Goal: Check status: Check status

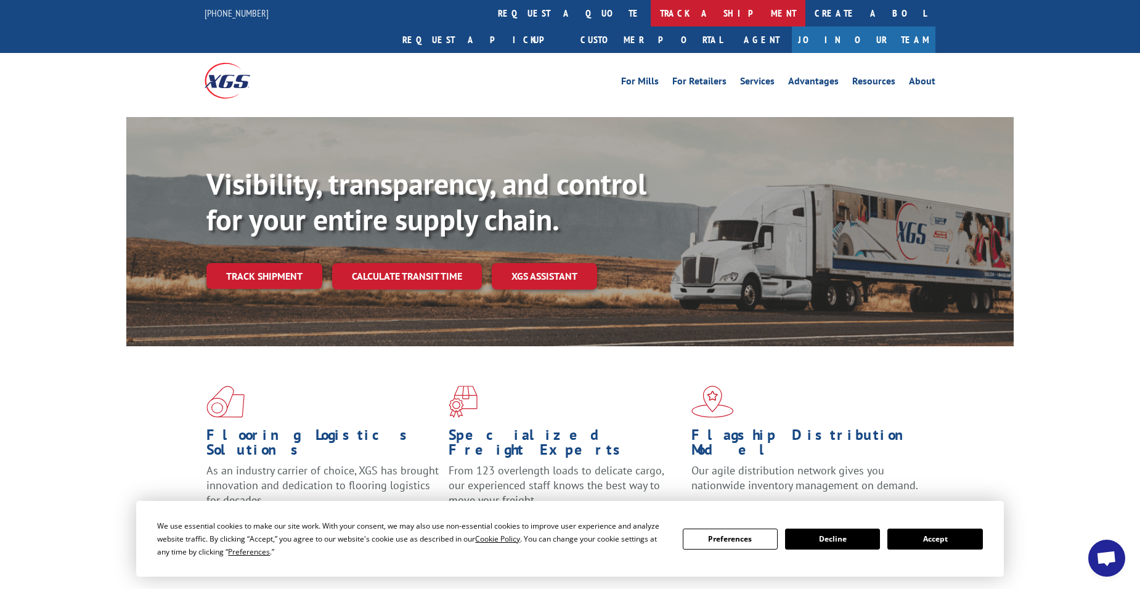
click at [651, 4] on link "track a shipment" at bounding box center [728, 13] width 155 height 26
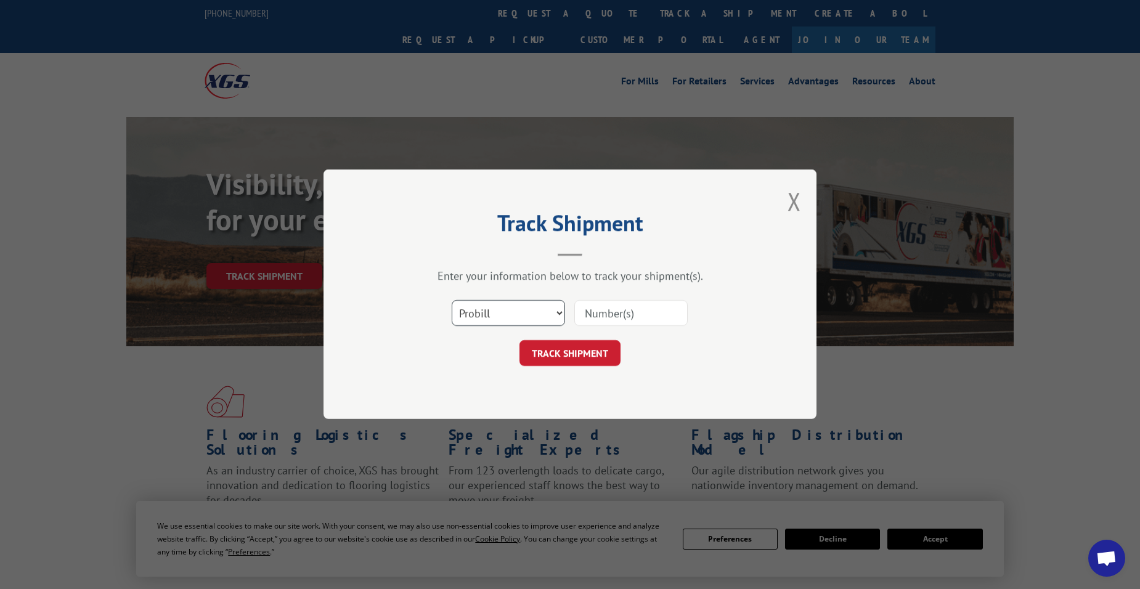
click at [514, 301] on select "Select category... Probill BOL PO" at bounding box center [508, 314] width 113 height 26
select select "bol"
click at [452, 301] on select "Select category... Probill BOL PO" at bounding box center [508, 314] width 113 height 26
click at [675, 301] on input at bounding box center [630, 314] width 113 height 26
type input "6082558"
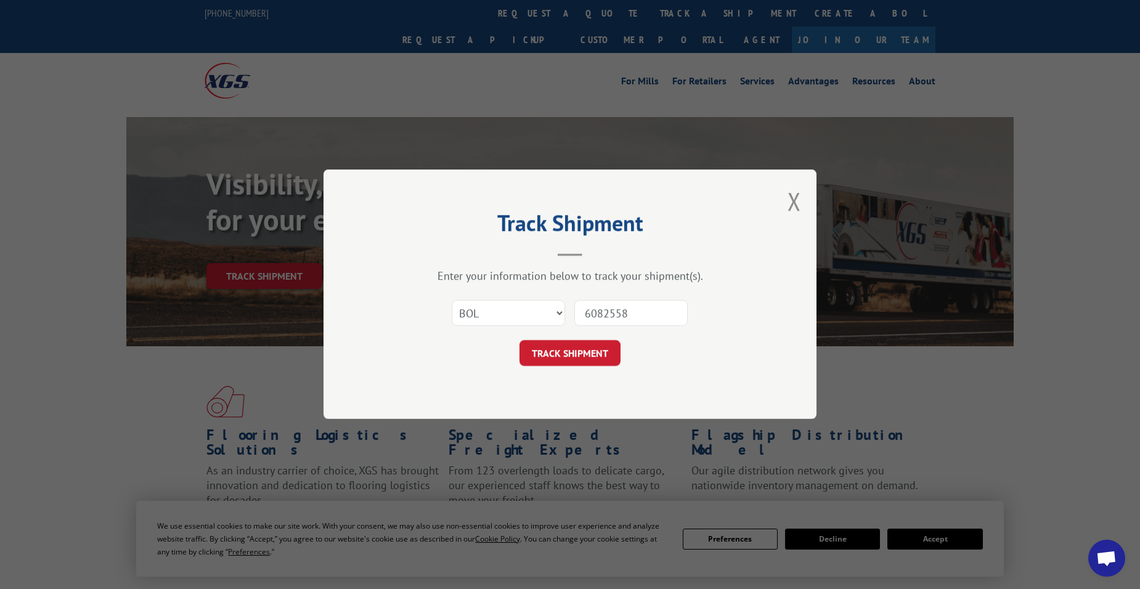
click button "TRACK SHIPMENT" at bounding box center [570, 354] width 101 height 26
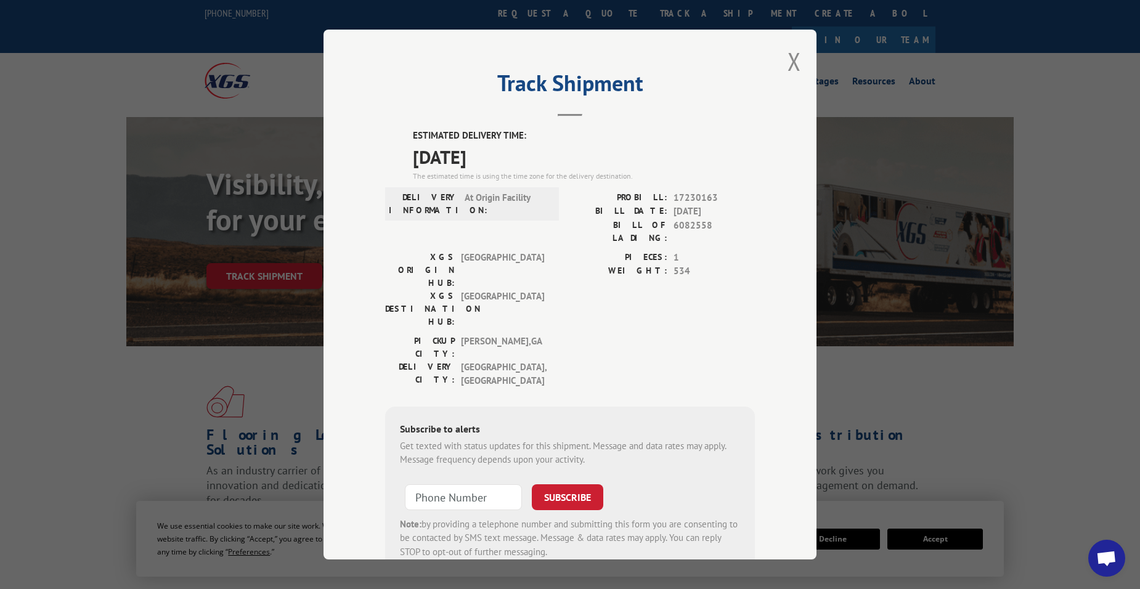
click at [783, 54] on div "Track Shipment ESTIMATED DELIVERY TIME: [DATE] The estimated time is using the …" at bounding box center [570, 295] width 493 height 530
click at [794, 63] on button "Close modal" at bounding box center [795, 61] width 14 height 33
